Goal: Task Accomplishment & Management: Use online tool/utility

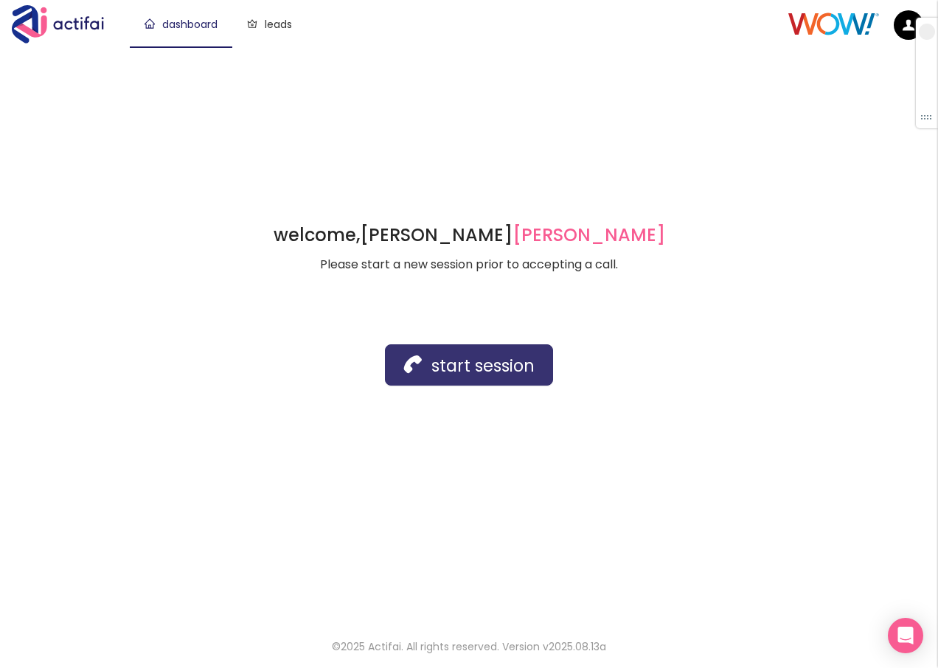
click at [462, 354] on button "start session" at bounding box center [469, 364] width 168 height 41
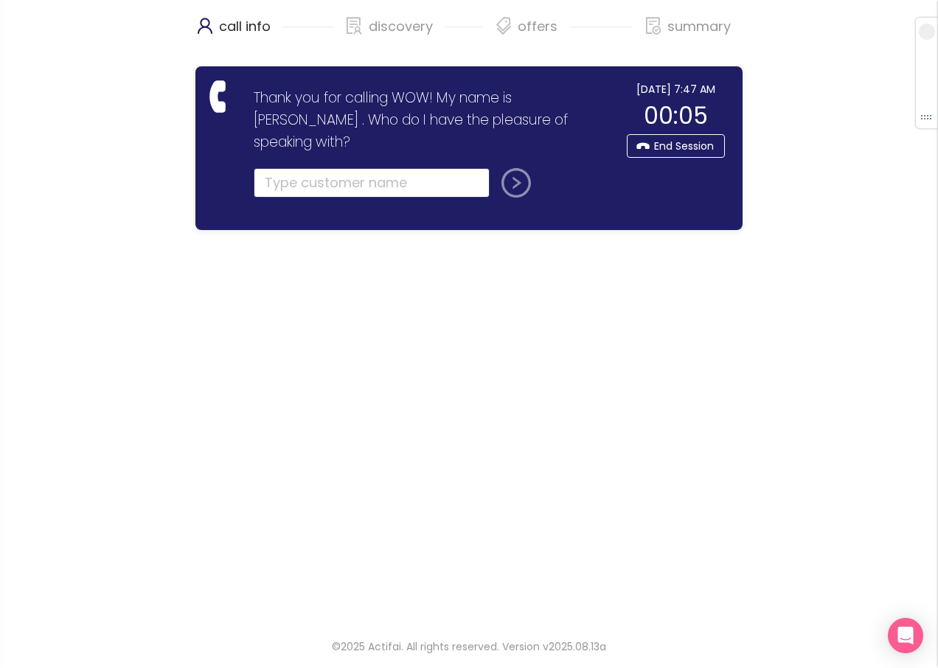
click at [336, 168] on input "text" at bounding box center [372, 183] width 236 height 30
type input "[PERSON_NAME]"
click at [516, 168] on button "submit" at bounding box center [513, 183] width 35 height 30
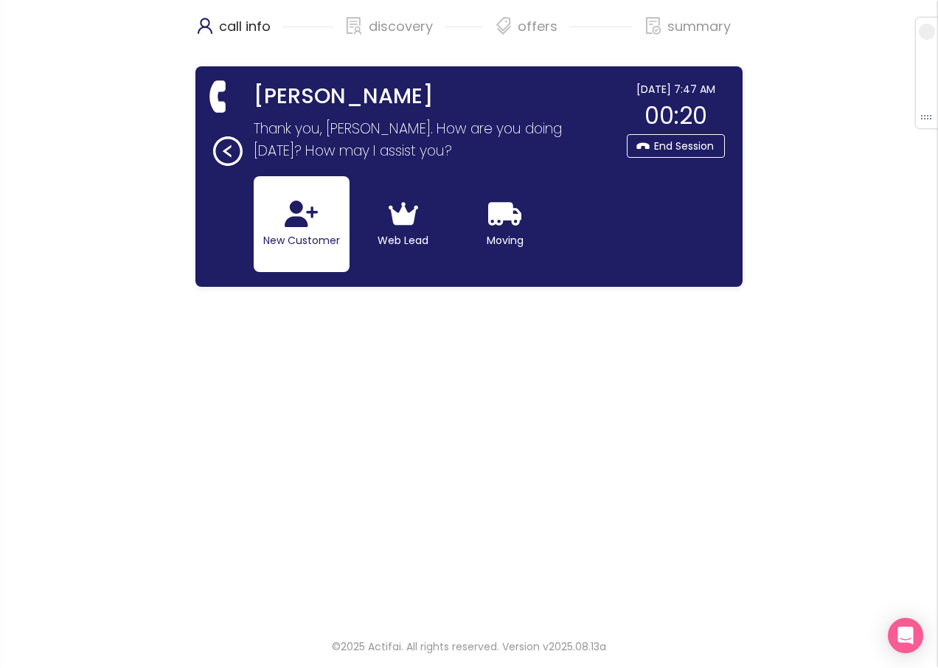
click at [297, 250] on button "New Customer" at bounding box center [302, 224] width 96 height 96
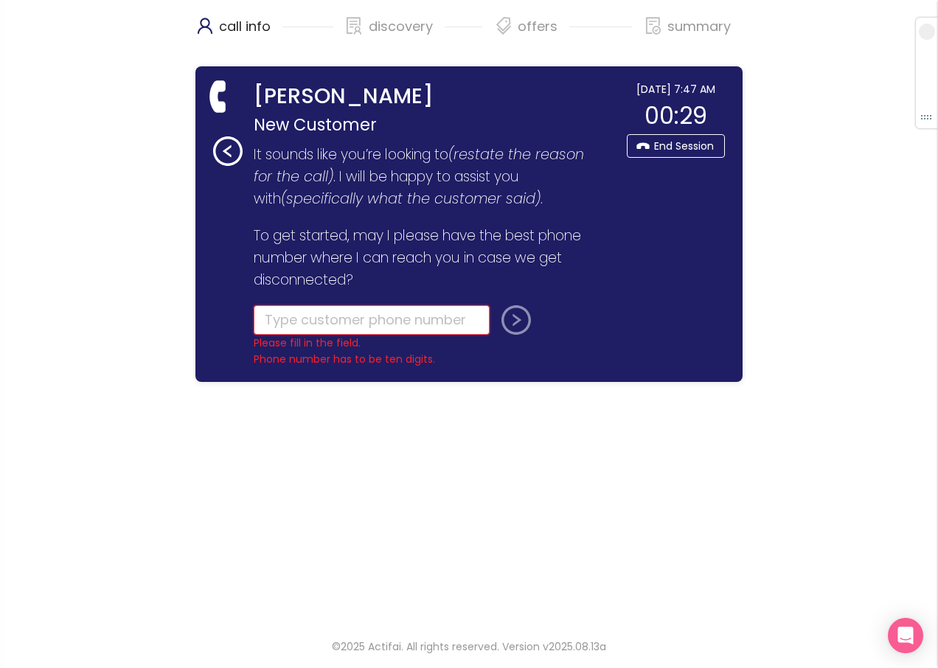
click at [285, 307] on input "tel" at bounding box center [372, 320] width 236 height 30
type input "[PHONE_NUMBER]"
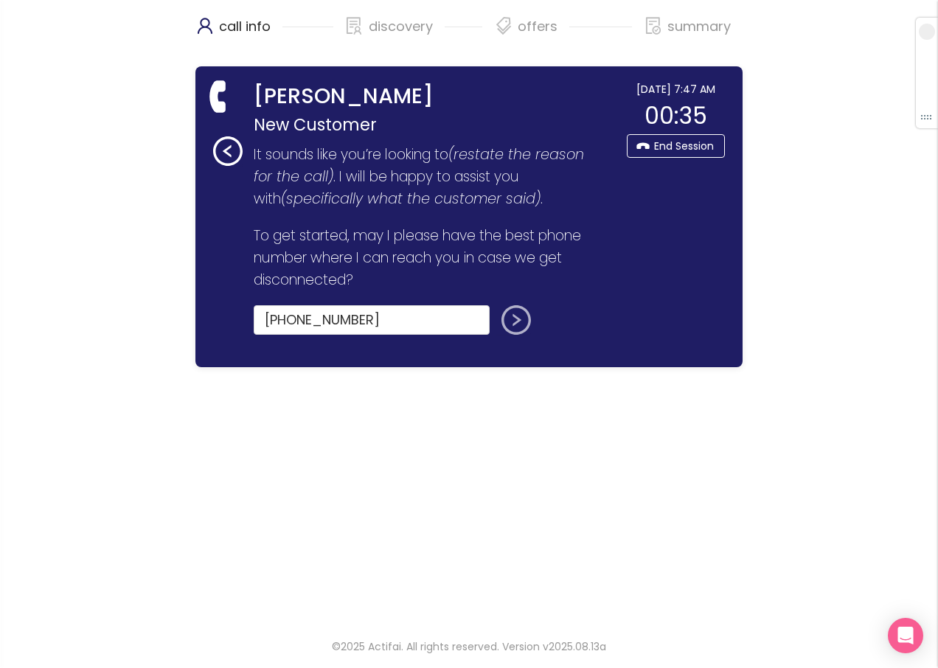
click at [505, 317] on button "submit" at bounding box center [513, 320] width 35 height 30
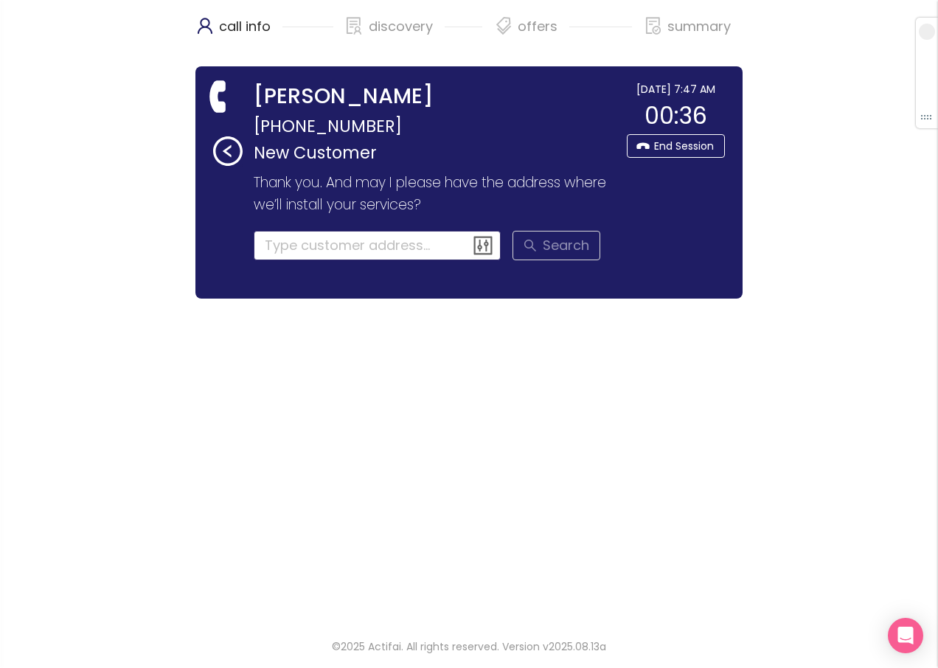
drag, startPoint x: 294, startPoint y: 246, endPoint x: 538, endPoint y: 400, distance: 287.7
click at [399, 322] on div "call info discovery offers summary [PERSON_NAME] [PHONE_NUMBER] New Customer Th…" at bounding box center [468, 310] width 547 height 621
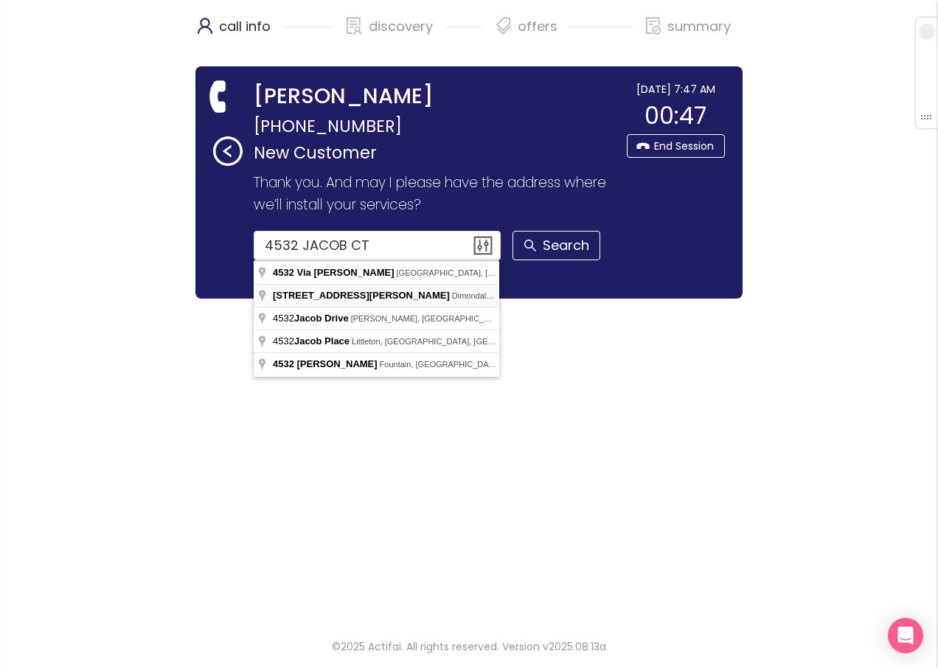
type input "[STREET_ADDRESS][PERSON_NAME][PERSON_NAME]"
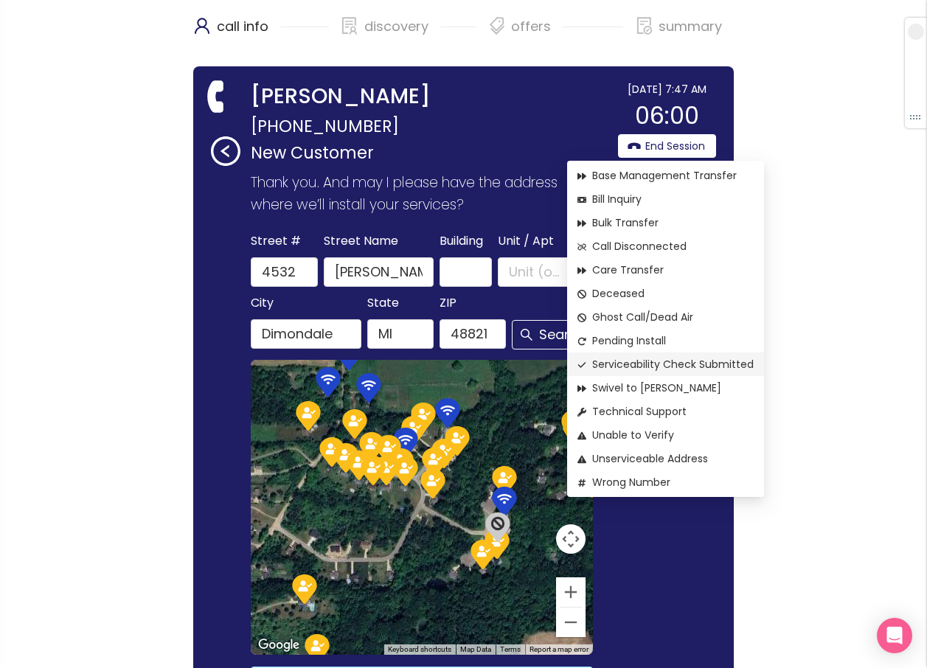
click at [687, 364] on span "Serviceability Check Submitted" at bounding box center [666, 364] width 176 height 16
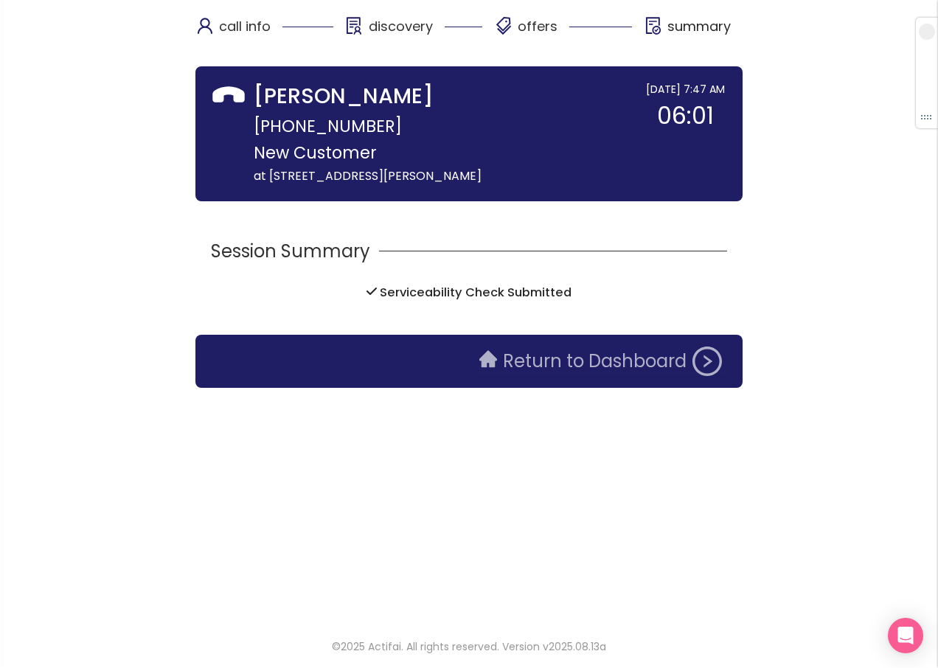
click at [664, 361] on button "Return to Dashboard" at bounding box center [601, 362] width 260 height 30
